Goal: Task Accomplishment & Management: Use online tool/utility

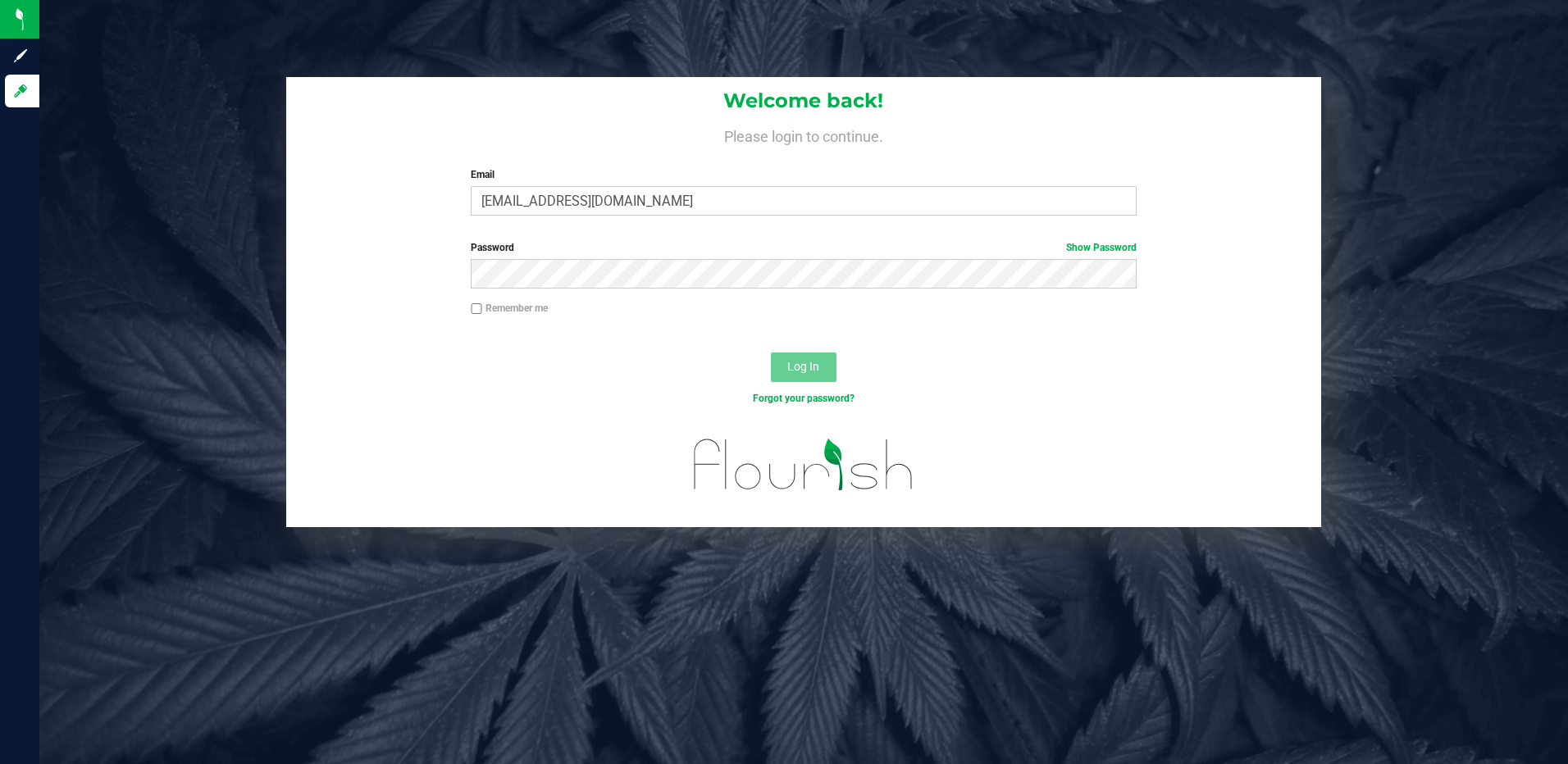
type input "[EMAIL_ADDRESS][DOMAIN_NAME]"
click at [771, 352] on button "Log In" at bounding box center [804, 367] width 66 height 30
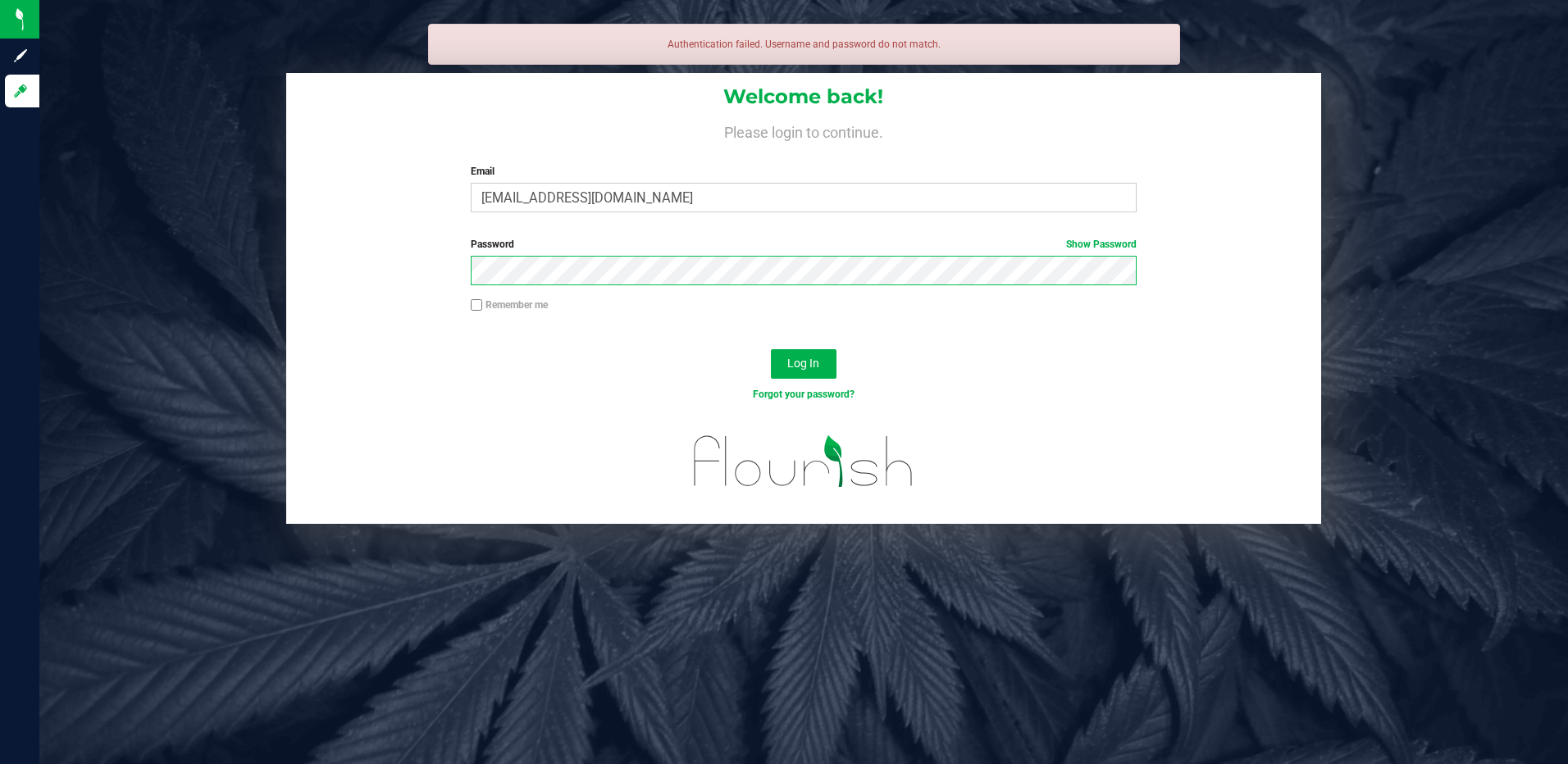
click at [771, 349] on button "Log In" at bounding box center [804, 363] width 66 height 30
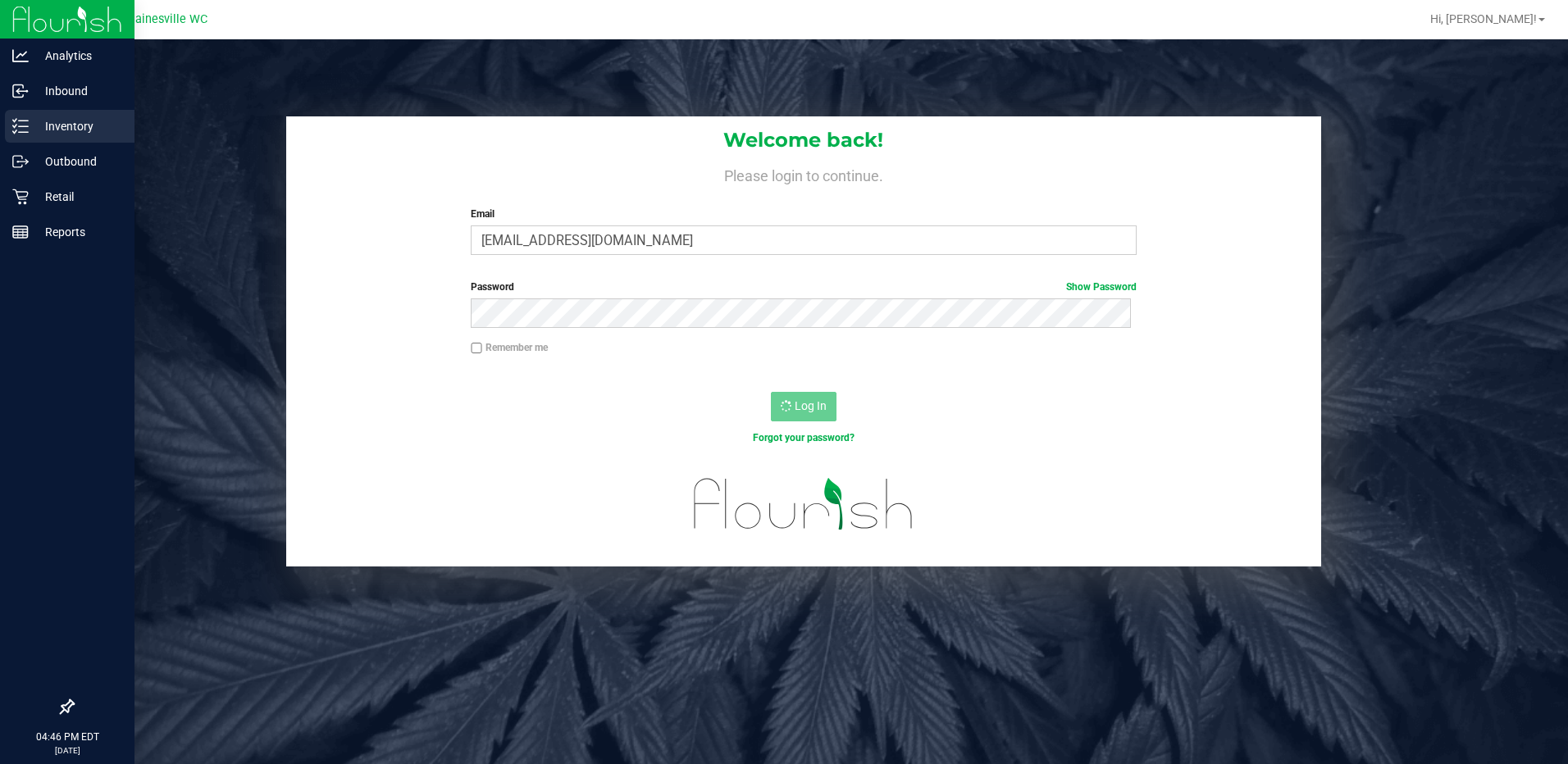
click at [49, 117] on p "Inventory" at bounding box center [78, 126] width 99 height 20
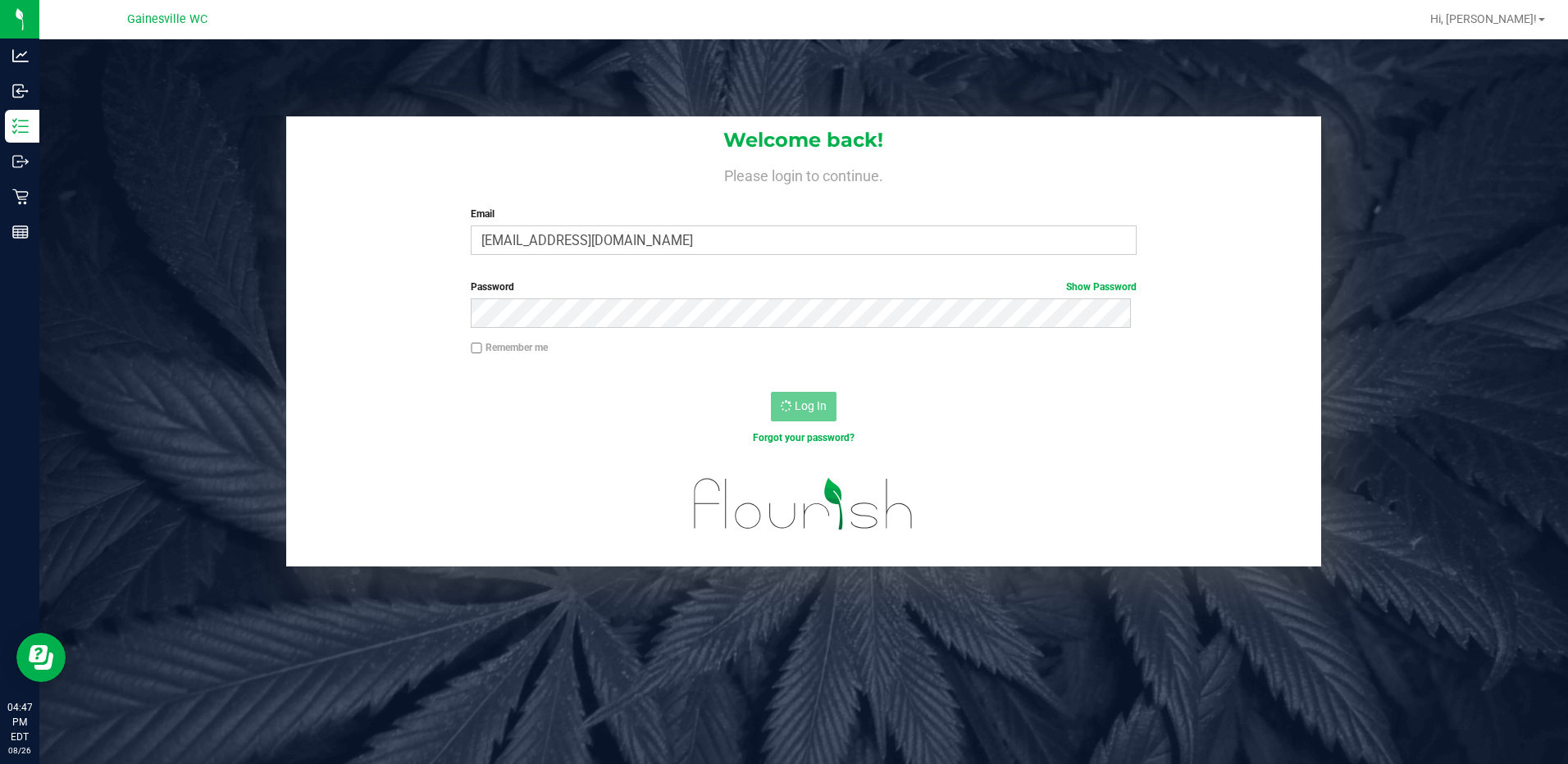
click at [241, 206] on div "Welcome back! Please login to continue. Email hlovvorn@liveparallel.com Require…" at bounding box center [804, 341] width 1554 height 450
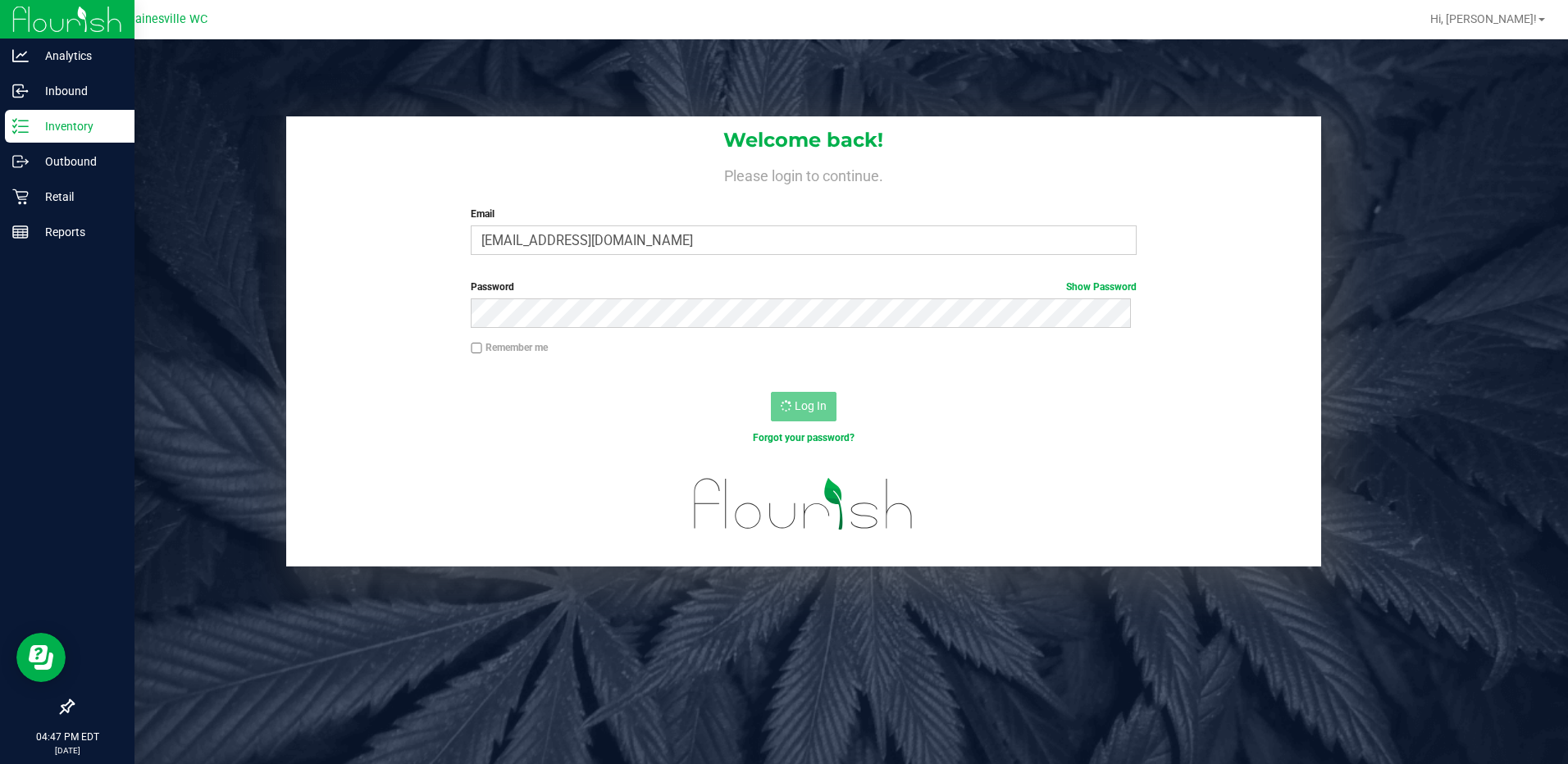
click at [66, 132] on p "Inventory" at bounding box center [78, 126] width 99 height 20
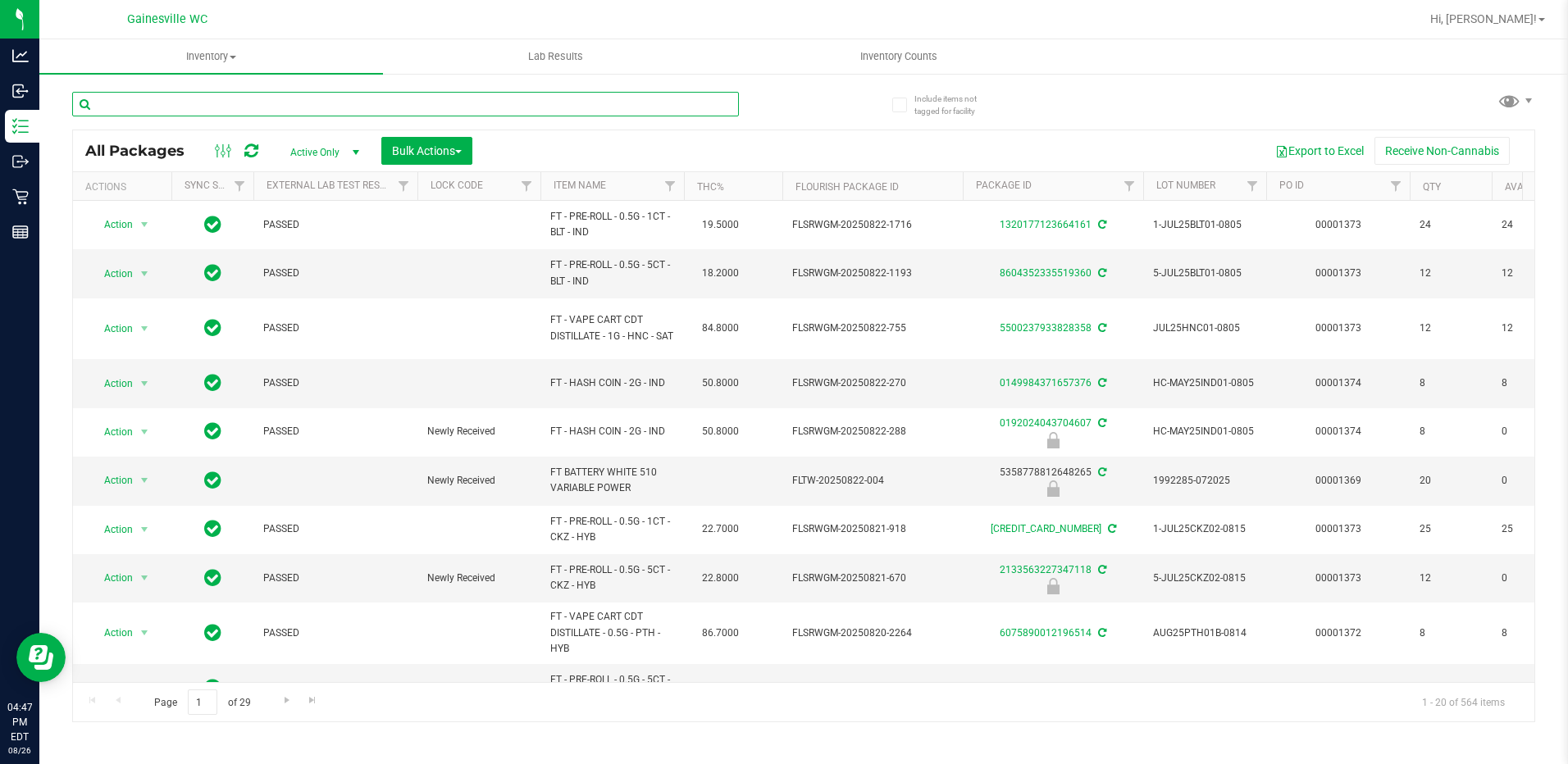
click at [203, 105] on input "text" at bounding box center [405, 104] width 667 height 25
type input "6039305420570179"
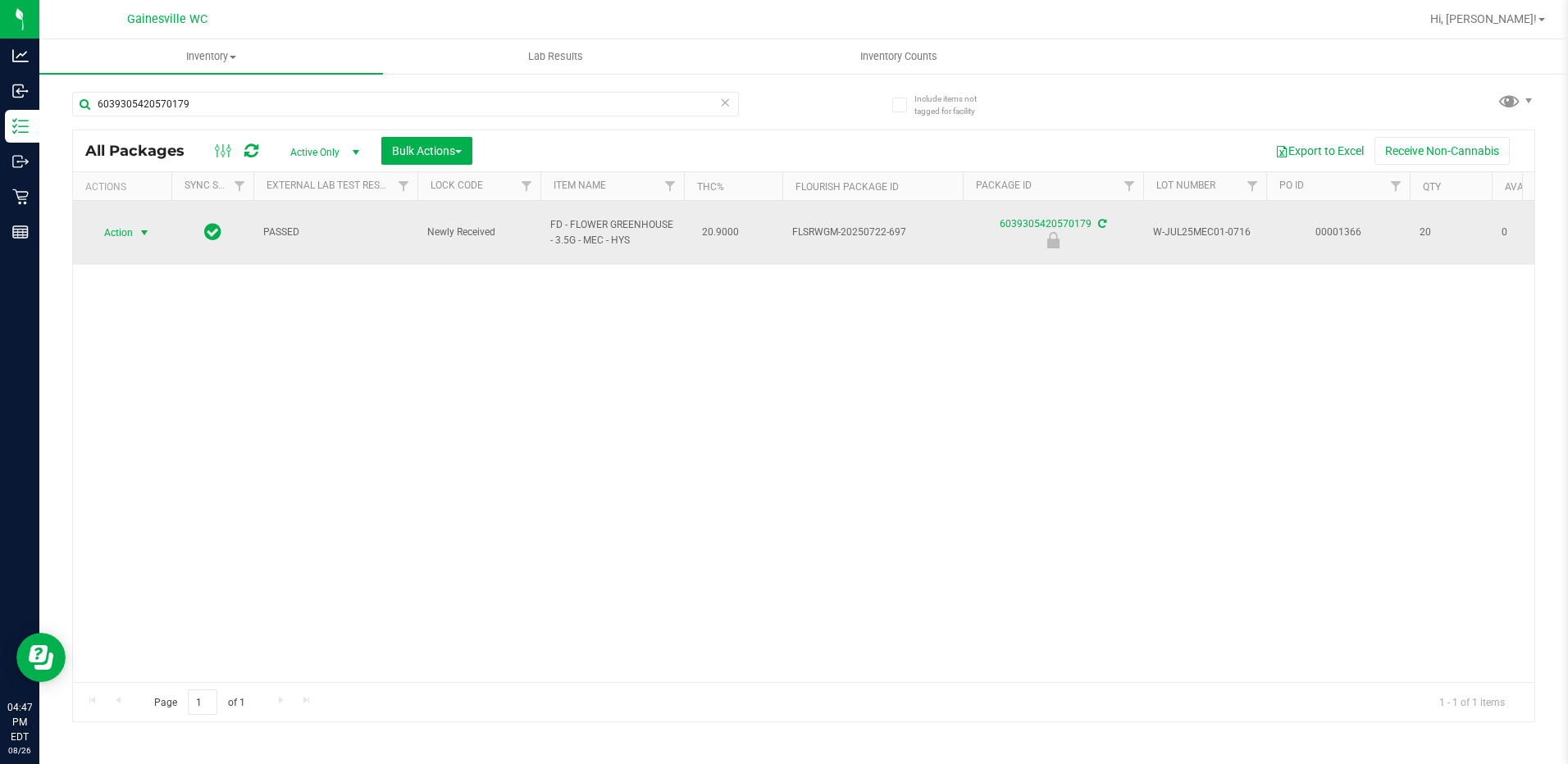
click at [123, 221] on span "Action" at bounding box center [112, 232] width 44 height 23
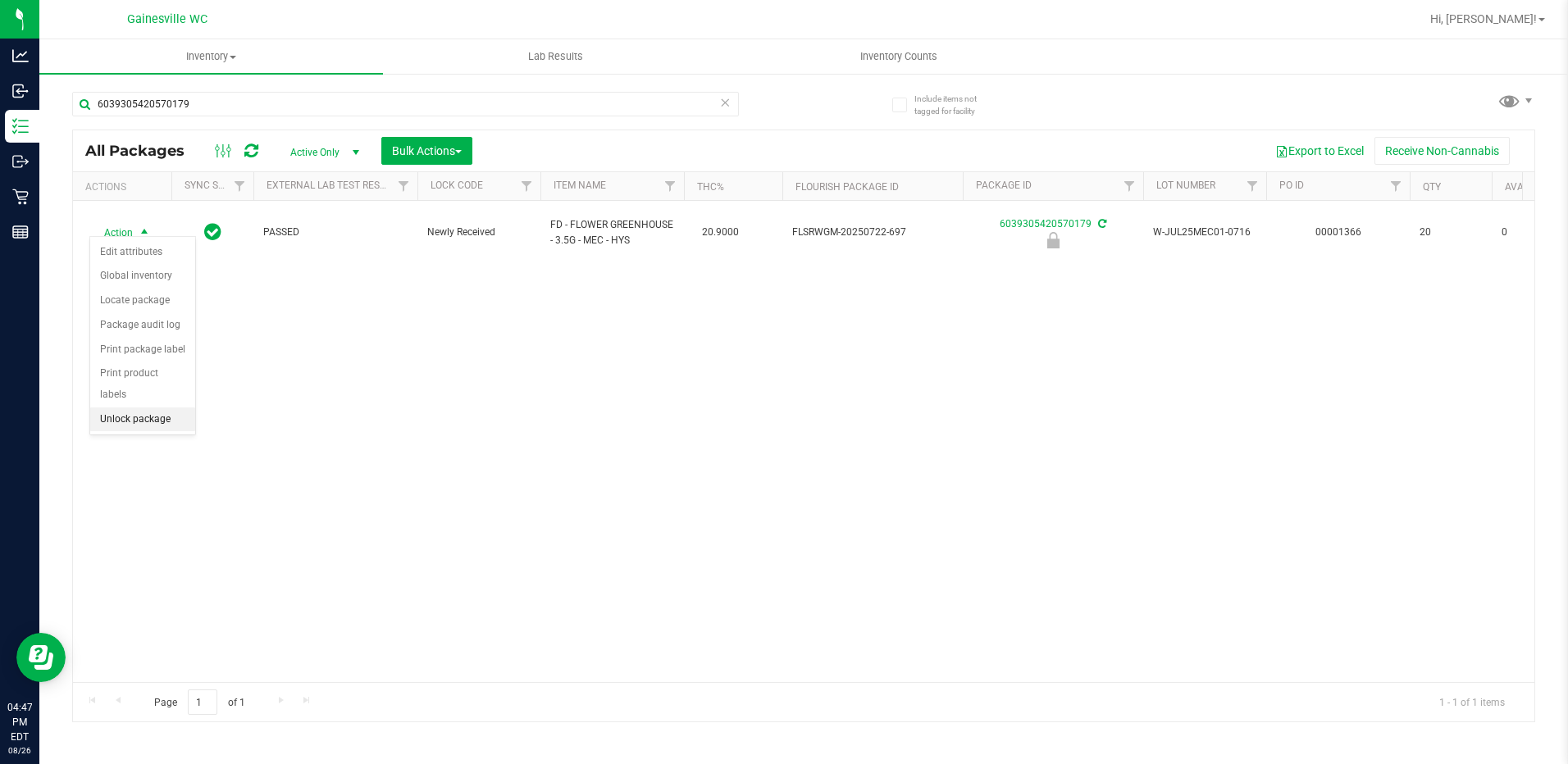
click at [156, 408] on li "Unlock package" at bounding box center [142, 419] width 105 height 25
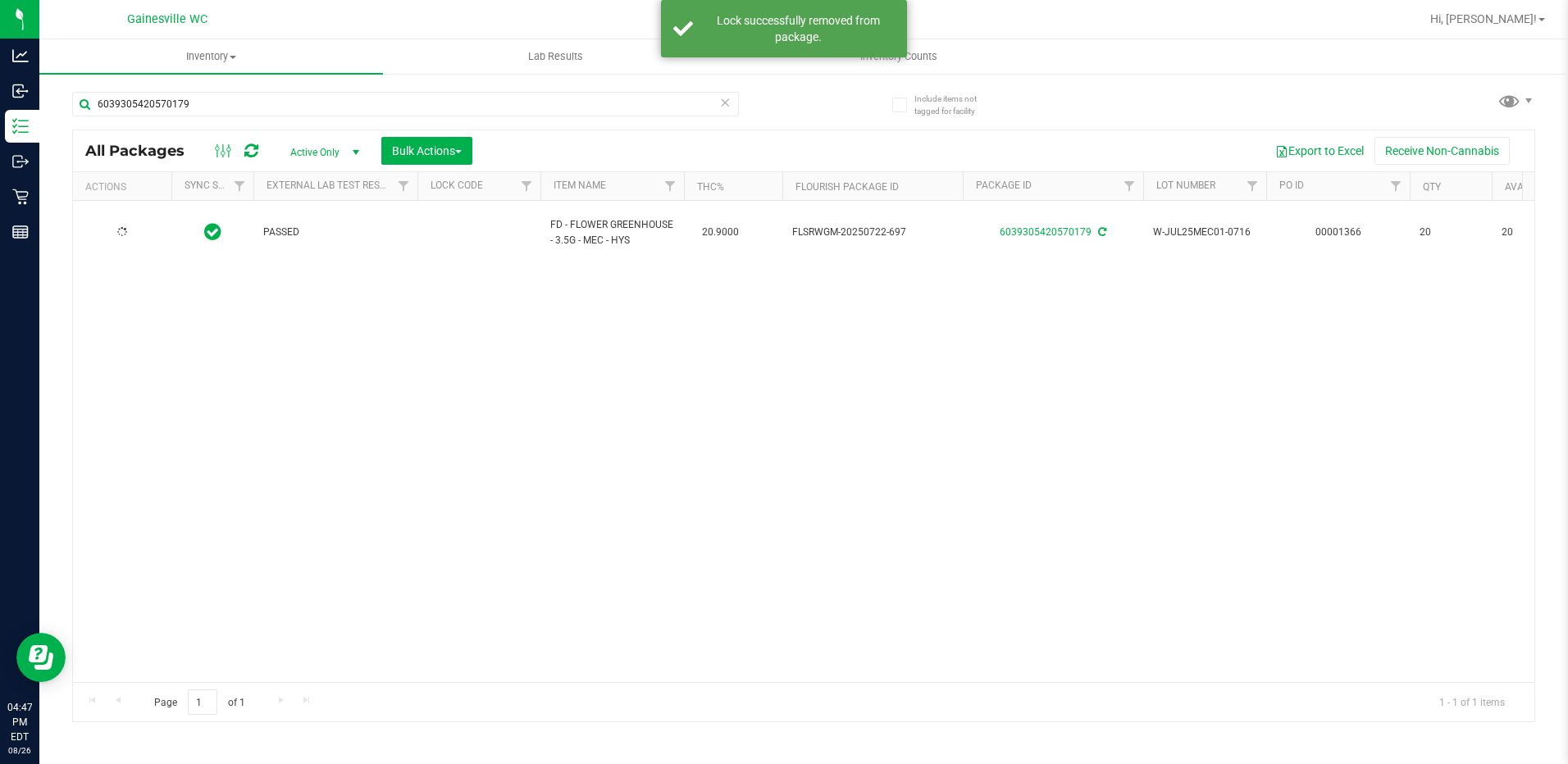
click at [726, 102] on icon at bounding box center [725, 101] width 11 height 20
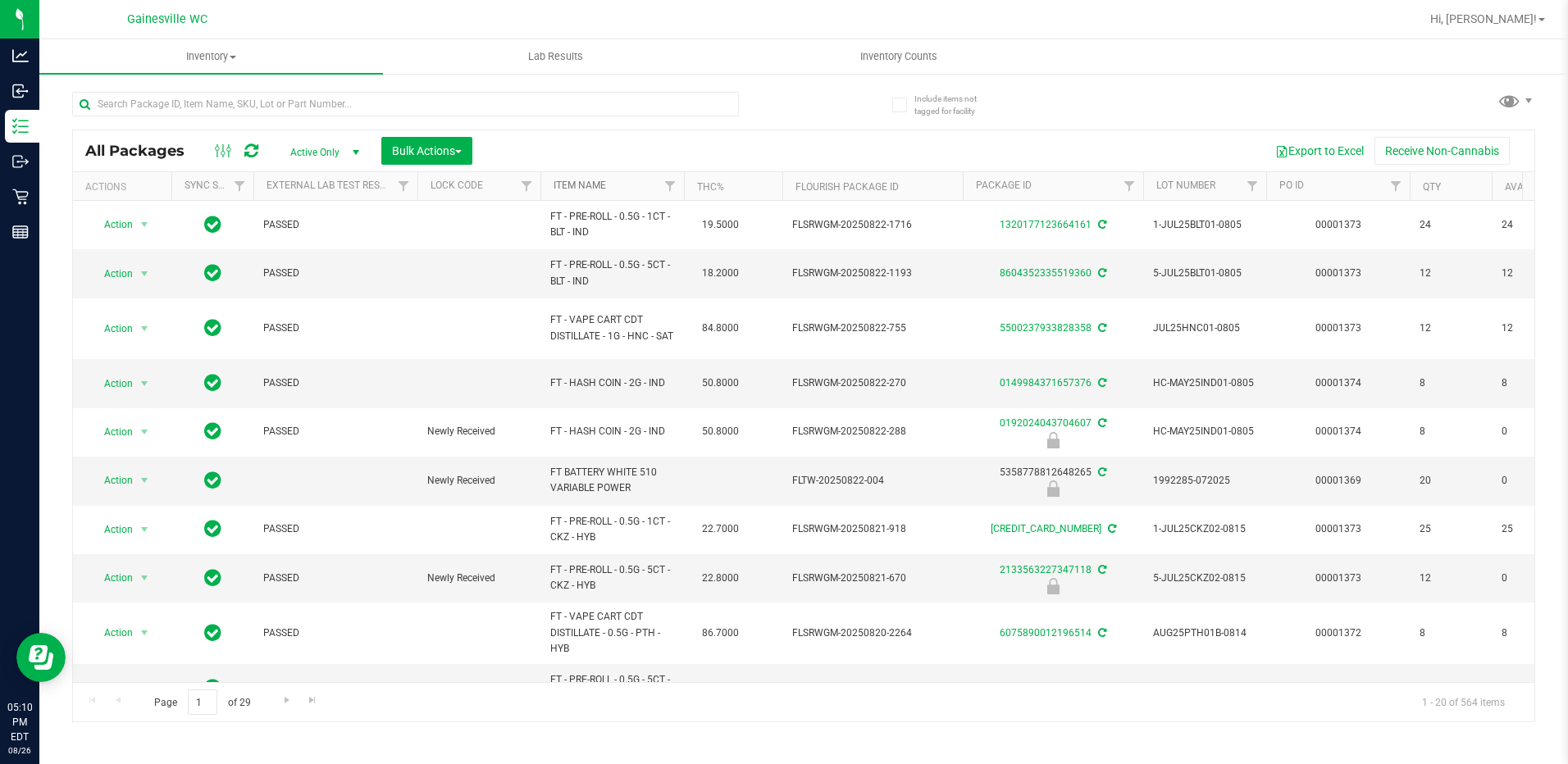
click at [566, 191] on link "Item Name" at bounding box center [580, 185] width 53 height 11
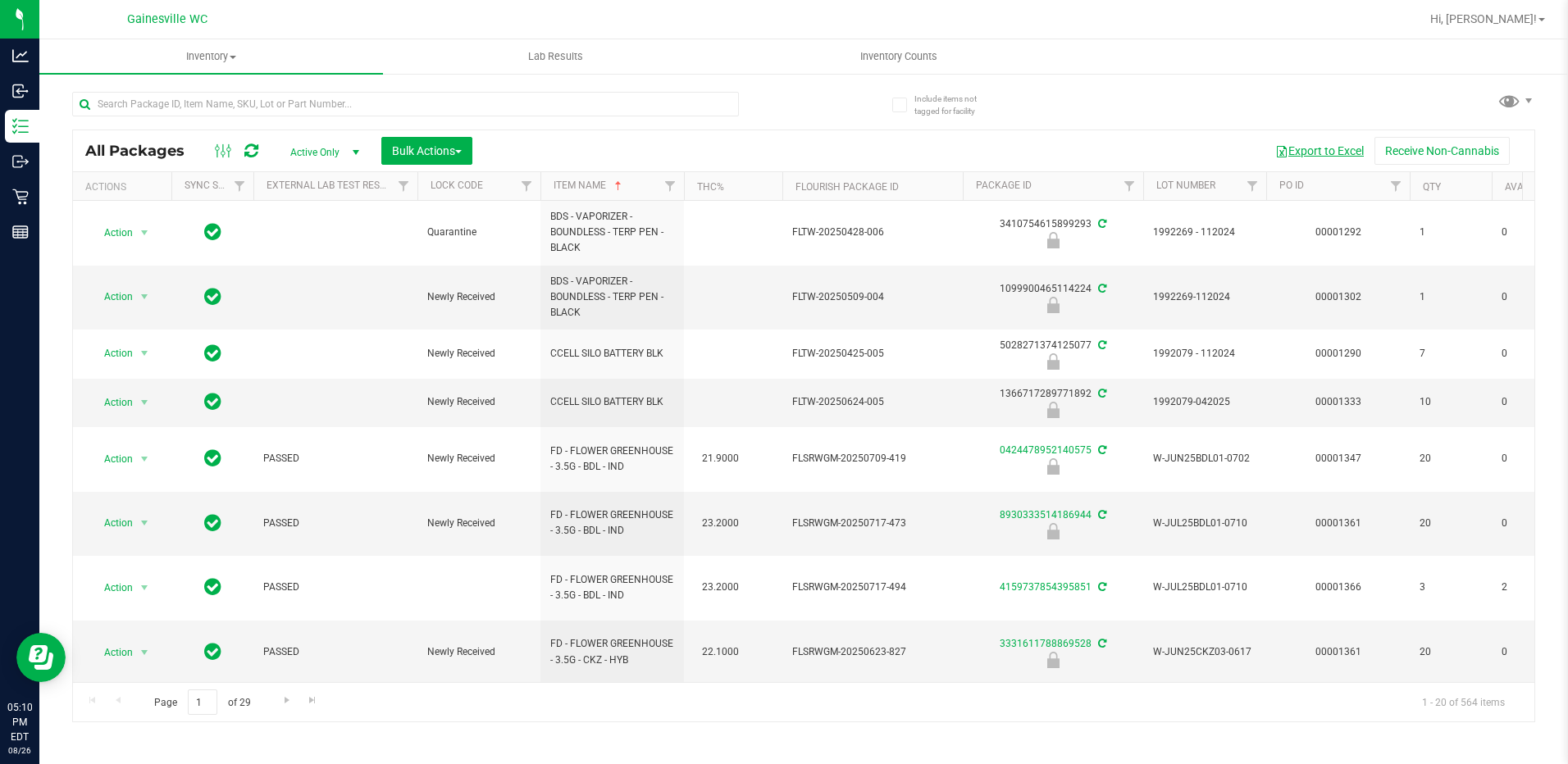
click at [1325, 151] on button "Export to Excel" at bounding box center [1319, 151] width 110 height 28
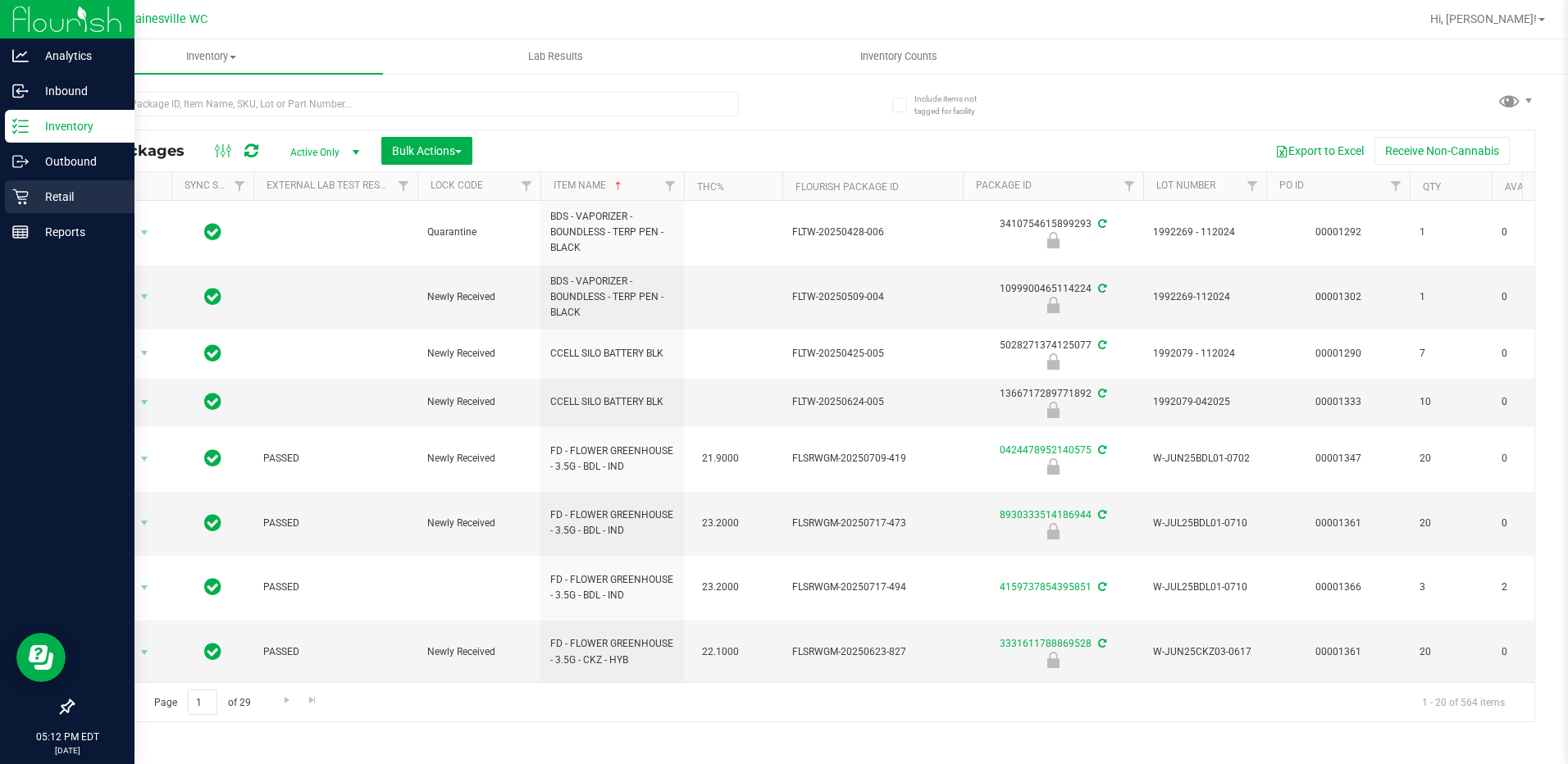
click at [56, 197] on p "Retail" at bounding box center [78, 197] width 99 height 20
